Goal: Use online tool/utility: Utilize a website feature to perform a specific function

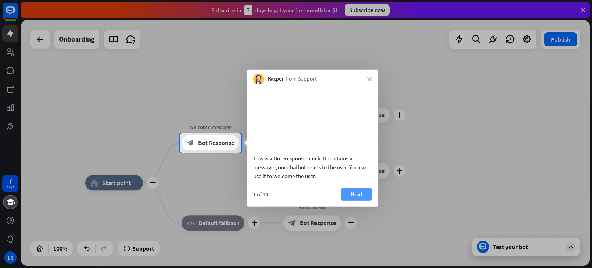
click at [350, 200] on button "Next" at bounding box center [356, 194] width 31 height 12
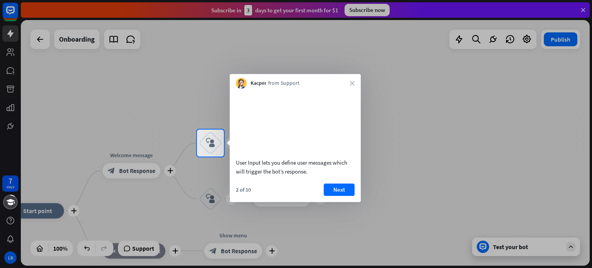
click at [350, 196] on button "Next" at bounding box center [338, 189] width 31 height 12
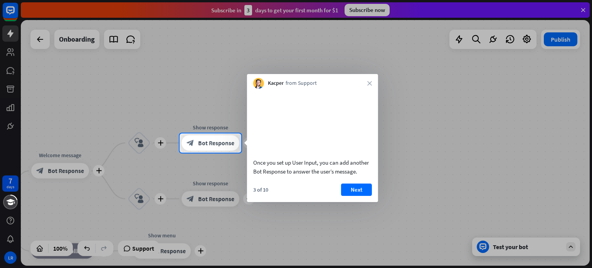
click at [350, 196] on button "Next" at bounding box center [356, 189] width 31 height 12
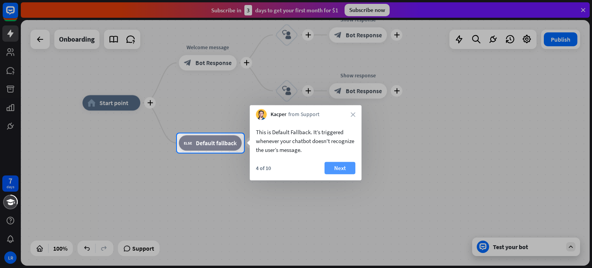
click at [334, 166] on button "Next" at bounding box center [339, 168] width 31 height 12
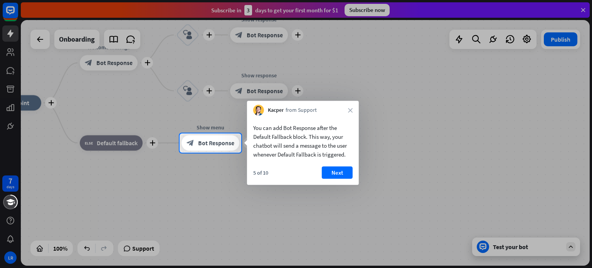
click at [334, 166] on button "Next" at bounding box center [337, 172] width 31 height 12
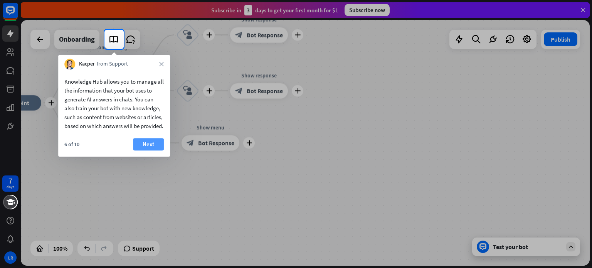
click at [153, 150] on button "Next" at bounding box center [148, 144] width 31 height 12
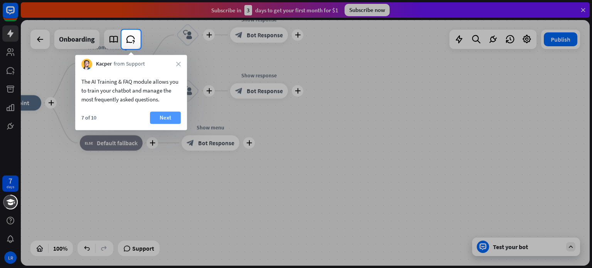
click at [166, 119] on button "Next" at bounding box center [165, 117] width 31 height 12
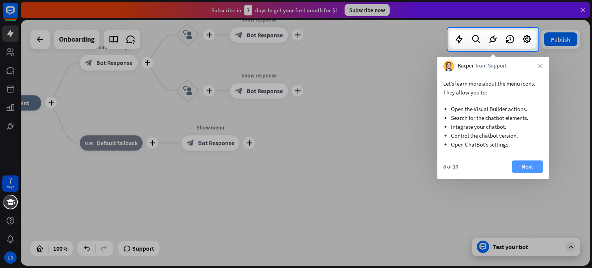
click at [527, 166] on button "Next" at bounding box center [526, 166] width 31 height 12
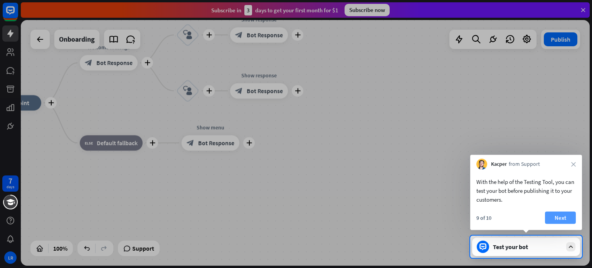
click at [556, 219] on button "Next" at bounding box center [560, 217] width 31 height 12
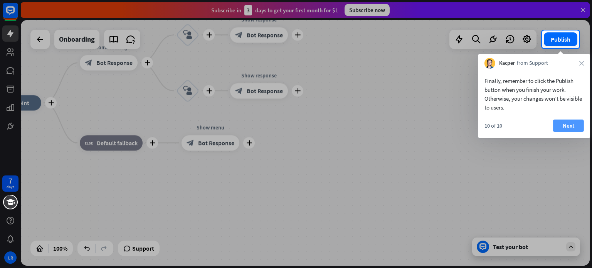
click at [567, 124] on button "Next" at bounding box center [568, 125] width 31 height 12
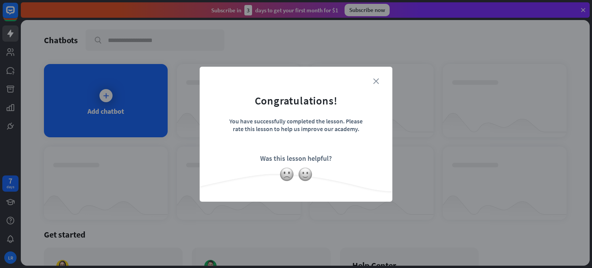
click at [374, 79] on icon "close" at bounding box center [376, 81] width 6 height 6
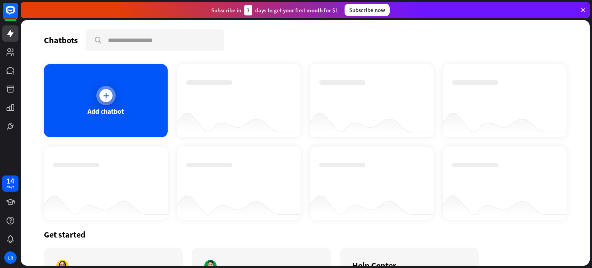
click at [119, 111] on div "Add chatbot" at bounding box center [105, 111] width 37 height 9
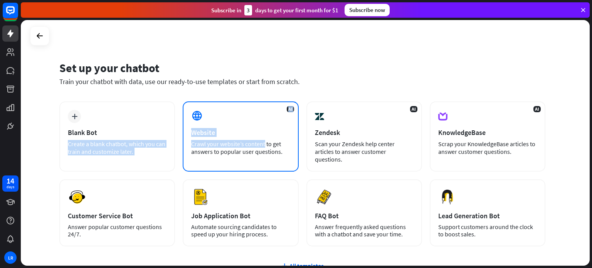
drag, startPoint x: 127, startPoint y: 135, endPoint x: 198, endPoint y: 141, distance: 71.1
click at [198, 141] on div "plus Blank Bot Create a blank chatbot, which you can train and customize later.…" at bounding box center [302, 173] width 486 height 145
click at [198, 141] on div "Crawl your website’s content to get answers to popular user questions." at bounding box center [240, 147] width 99 height 15
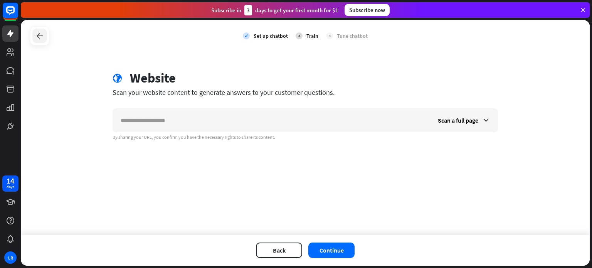
click at [40, 35] on icon at bounding box center [39, 35] width 9 height 9
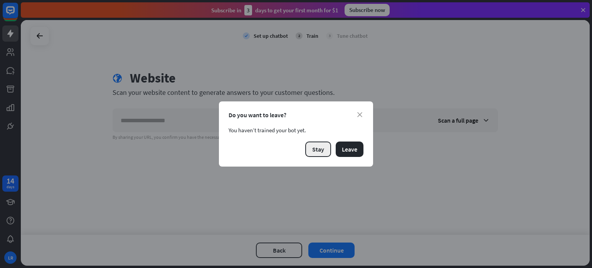
click at [327, 151] on button "Stay" at bounding box center [318, 148] width 26 height 15
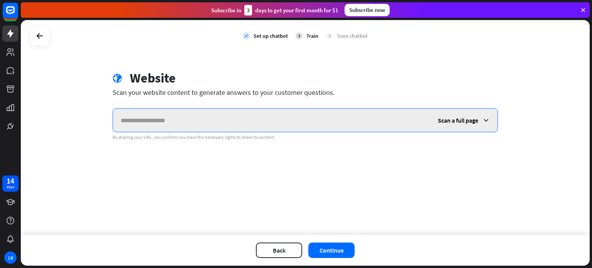
click at [159, 121] on input "text" at bounding box center [271, 120] width 317 height 23
type input "**********"
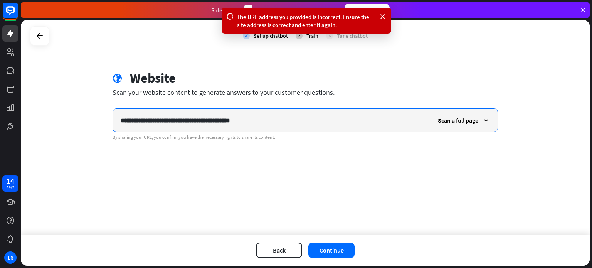
drag, startPoint x: 266, startPoint y: 121, endPoint x: 65, endPoint y: 94, distance: 202.4
click at [65, 94] on div "**********" at bounding box center [305, 127] width 568 height 215
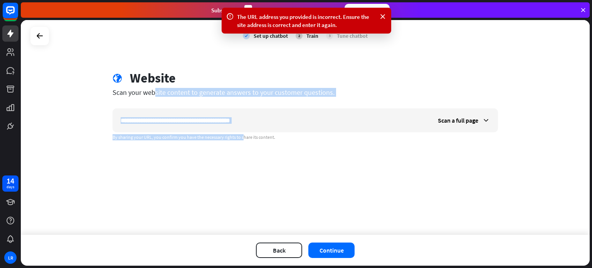
drag, startPoint x: 65, startPoint y: 94, endPoint x: 298, endPoint y: 258, distance: 284.4
click at [298, 258] on div "**********" at bounding box center [305, 142] width 568 height 245
click at [279, 245] on button "Back" at bounding box center [279, 249] width 46 height 15
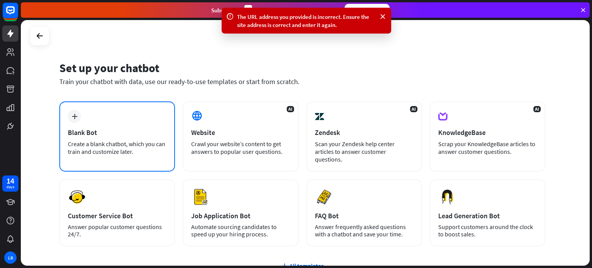
click at [106, 146] on div "Create a blank chatbot, which you can train and customize later." at bounding box center [117, 147] width 99 height 15
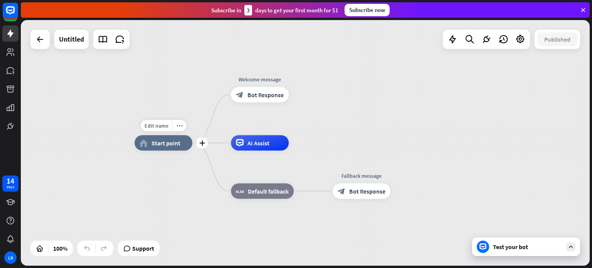
click at [137, 151] on div "Edit name more_horiz plus home_2 Start point" at bounding box center [163, 142] width 58 height 15
click at [37, 40] on icon at bounding box center [39, 39] width 9 height 9
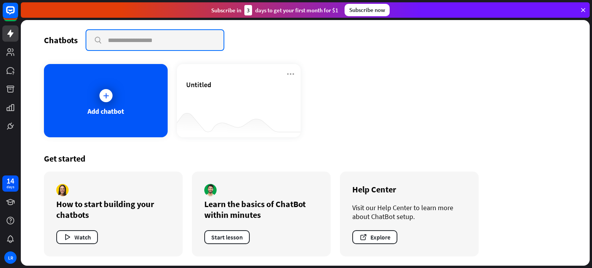
click at [161, 39] on input "text" at bounding box center [154, 40] width 137 height 20
type input "**********"
click at [99, 43] on input "**********" at bounding box center [154, 40] width 137 height 20
click at [161, 40] on input "**********" at bounding box center [154, 40] width 137 height 20
